Goal: Task Accomplishment & Management: Use online tool/utility

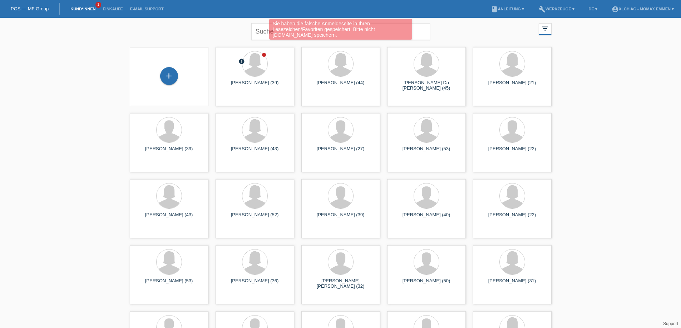
click at [260, 28] on div "Sie haben die falsche Anmeldeseite in Ihren Lesezeichen/Favoriten gespeichert. …" at bounding box center [340, 30] width 408 height 23
click at [260, 31] on div "Sie haben die falsche Anmeldeseite in Ihren Lesezeichen/Favoriten gespeichert. …" at bounding box center [340, 30] width 408 height 23
click at [268, 32] on div "Sie haben die falsche Anmeldeseite in Ihren Lesezeichen/Favoriten gespeichert. …" at bounding box center [340, 30] width 408 height 23
click at [265, 32] on div "Sie haben die falsche Anmeldeseite in Ihren Lesezeichen/Favoriten gespeichert. …" at bounding box center [340, 30] width 408 height 23
click at [399, 34] on div "Sie haben die falsche Anmeldeseite in Ihren Lesezeichen/Favoriten gespeichert. …" at bounding box center [340, 29] width 143 height 21
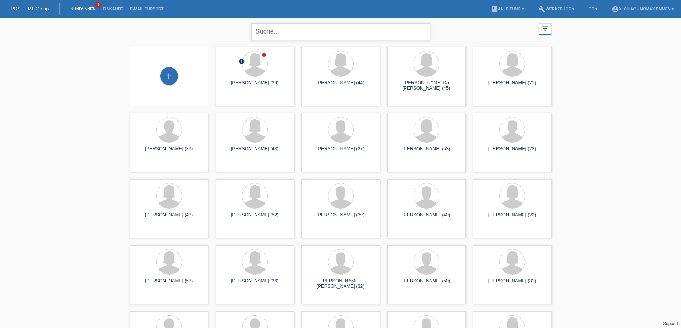
click at [293, 28] on input "text" at bounding box center [340, 31] width 179 height 17
type input "GIU"
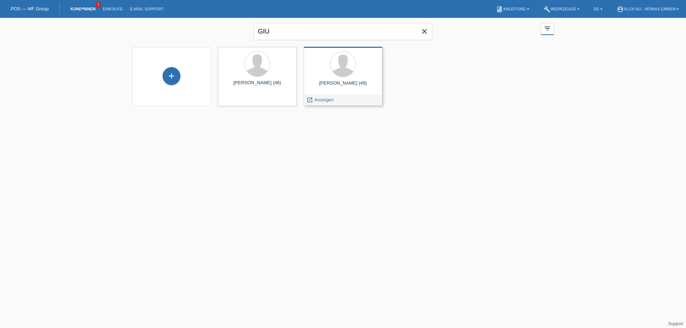
click at [349, 76] on div at bounding box center [342, 64] width 67 height 27
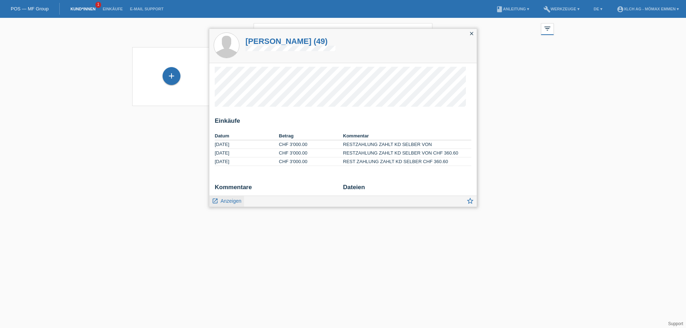
click at [229, 204] on span "Anzeigen" at bounding box center [230, 201] width 21 height 6
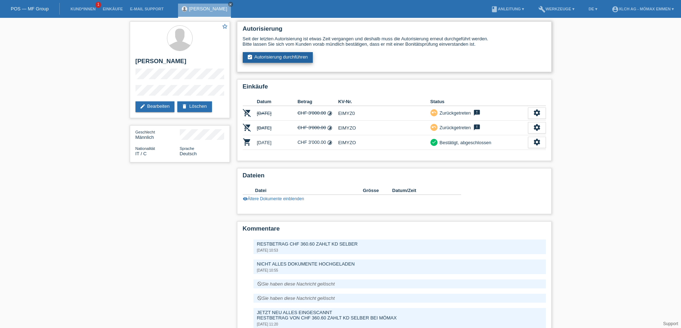
click at [275, 60] on link "assignment_turned_in Autorisierung durchführen" at bounding box center [278, 57] width 70 height 11
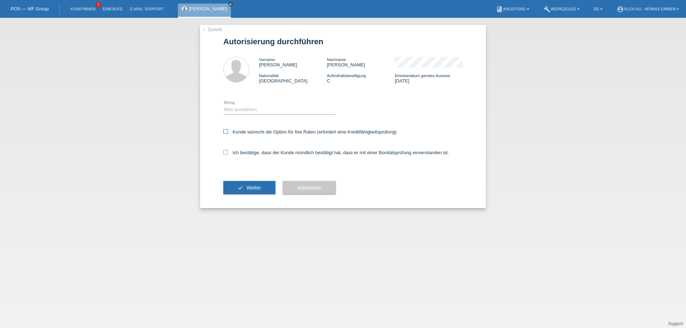
click at [224, 131] on icon at bounding box center [225, 131] width 5 height 5
click at [224, 131] on input "Kunde wünscht die Option für fixe Raten (erfordert eine Kreditfähigkeitsprüfung)" at bounding box center [225, 131] width 5 height 5
checkbox input "true"
click at [224, 152] on icon at bounding box center [225, 152] width 5 height 5
click at [224, 152] on input "Ich bestätige, dass der Kunde mündlich bestätigt hat, dass er mit einer Bonität…" at bounding box center [225, 152] width 5 height 5
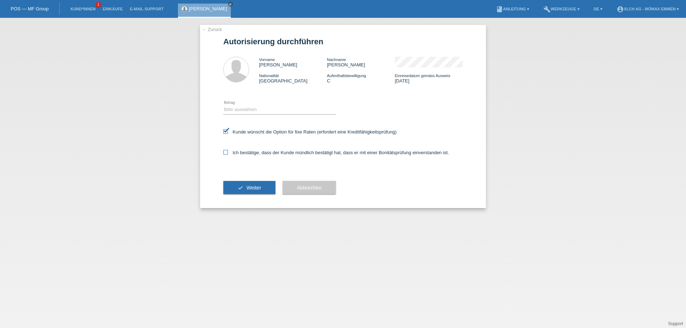
checkbox input "true"
click at [253, 110] on select "Bitte auswählen CHF 1.00 - CHF 499.00 CHF 500.00 - CHF 1'999.00 CHF 2'000.00 - …" at bounding box center [279, 109] width 113 height 9
select select "3"
click at [223, 105] on select "Bitte auswählen CHF 1.00 - CHF 499.00 CHF 500.00 - CHF 1'999.00 CHF 2'000.00 - …" at bounding box center [279, 109] width 113 height 9
click at [242, 185] on icon "check" at bounding box center [241, 188] width 6 height 6
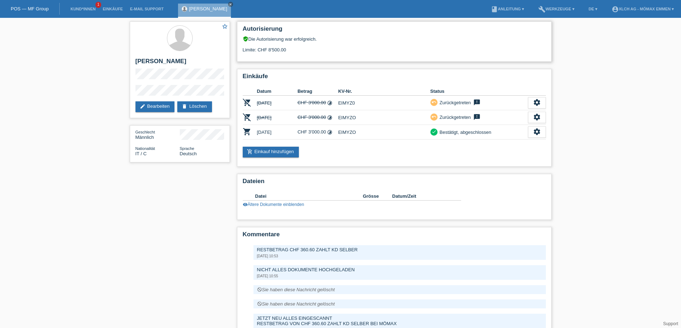
drag, startPoint x: 264, startPoint y: 53, endPoint x: 279, endPoint y: 50, distance: 15.6
click at [279, 50] on div "Autorisierung verified_user Die Autorisierung war erfolgreich. Limite: CHF 8'50…" at bounding box center [394, 41] width 314 height 40
drag, startPoint x: 266, startPoint y: 48, endPoint x: 282, endPoint y: 49, distance: 15.7
click at [282, 49] on div "Limite: CHF 8'500.00" at bounding box center [394, 47] width 303 height 11
click at [291, 47] on div "Limite: CHF 8'500.00" at bounding box center [394, 47] width 303 height 11
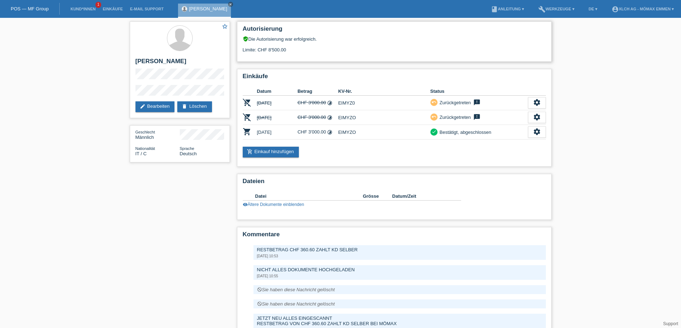
click at [290, 50] on div "Limite: CHF 8'500.00" at bounding box center [394, 47] width 303 height 11
drag, startPoint x: 253, startPoint y: 37, endPoint x: 308, endPoint y: 49, distance: 56.4
click at [310, 43] on div "verified_user Die Autorisierung war erfolgreich. Limite: CHF 8'500.00" at bounding box center [394, 44] width 303 height 16
click at [308, 49] on div "Limite: CHF 8'500.00" at bounding box center [394, 47] width 303 height 11
